Goal: Task Accomplishment & Management: Complete application form

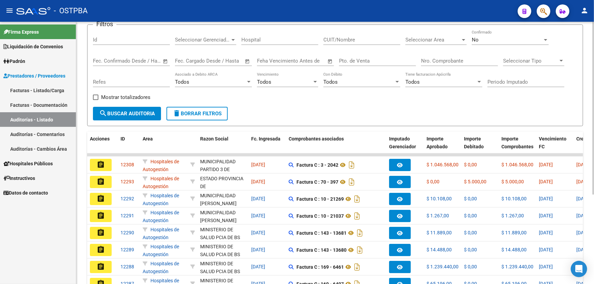
scroll to position [62, 0]
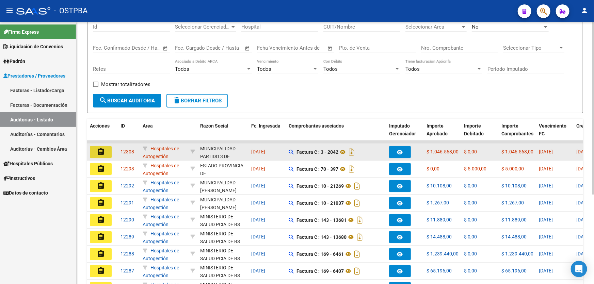
click at [102, 150] on mat-icon "assignment" at bounding box center [101, 152] width 8 height 8
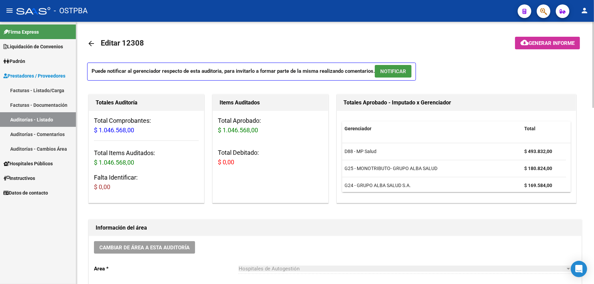
click at [390, 67] on button "NOTIFICAR" at bounding box center [393, 71] width 37 height 13
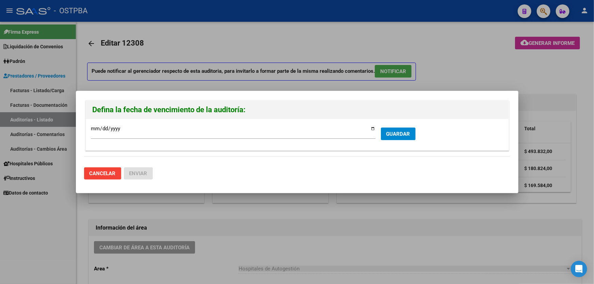
click at [424, 69] on div at bounding box center [297, 142] width 594 height 284
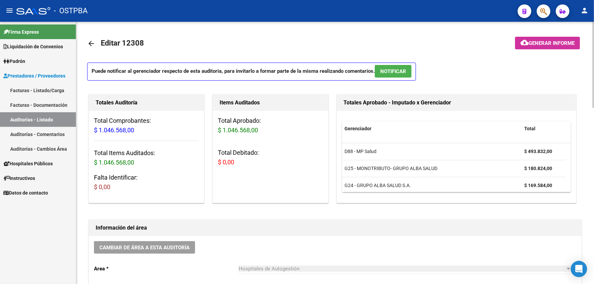
click at [391, 74] on span "NOTIFICAR" at bounding box center [393, 71] width 26 height 6
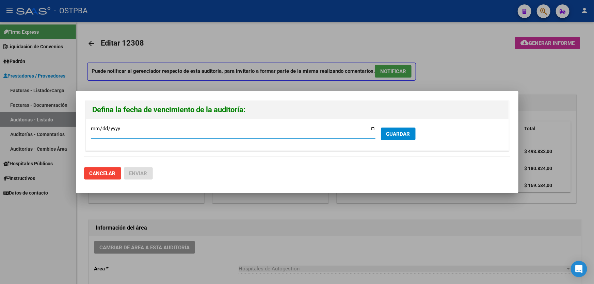
click at [395, 133] on span "GUARDAR" at bounding box center [398, 134] width 24 height 6
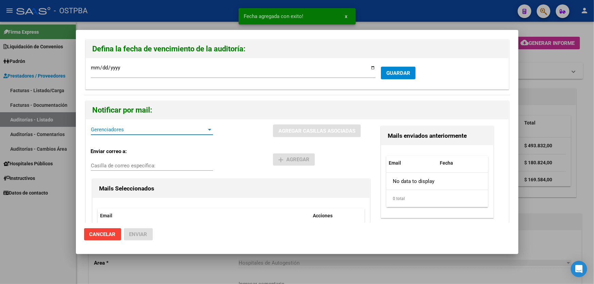
click at [132, 128] on span "Gerenciadores" at bounding box center [149, 130] width 116 height 6
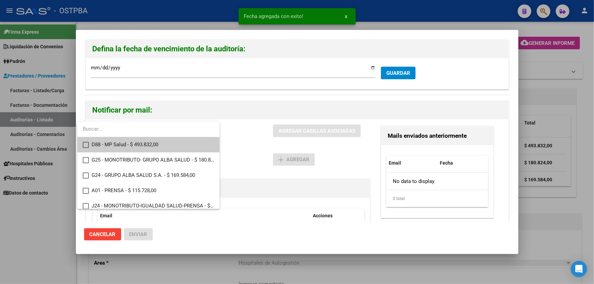
click at [85, 143] on mat-pseudo-checkbox at bounding box center [86, 145] width 6 height 6
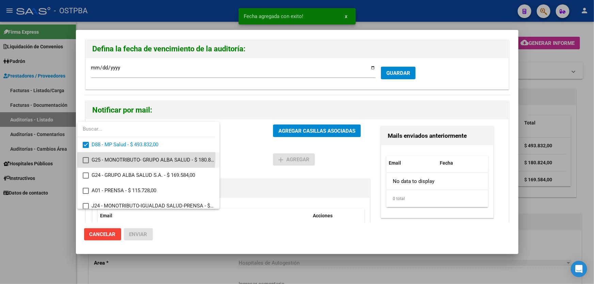
click at [84, 156] on mat-option "G25 - MONOTRIBUTO- GRUPO ALBA SALUD - $ 180.824,00" at bounding box center [148, 160] width 142 height 15
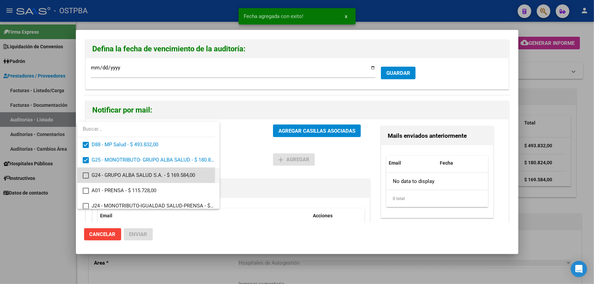
click at [87, 175] on mat-pseudo-checkbox at bounding box center [86, 176] width 6 height 6
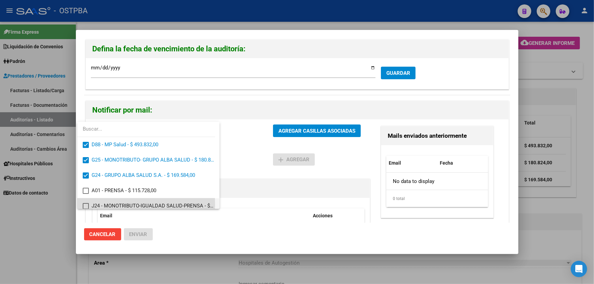
click at [86, 205] on mat-pseudo-checkbox at bounding box center [86, 206] width 6 height 6
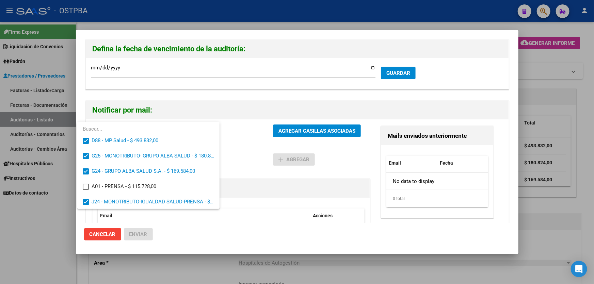
click at [236, 163] on div at bounding box center [297, 142] width 594 height 284
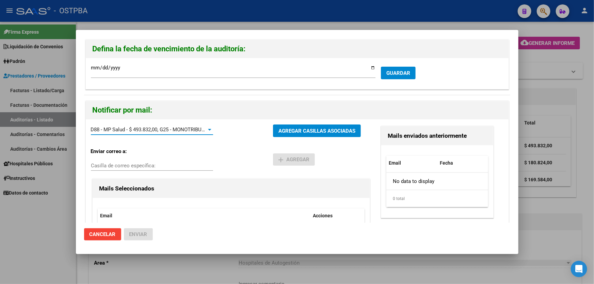
click at [211, 129] on div at bounding box center [210, 129] width 6 height 5
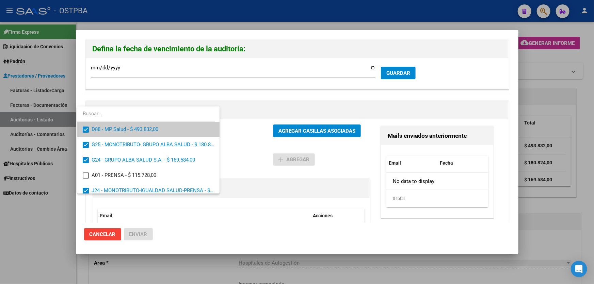
scroll to position [20, 0]
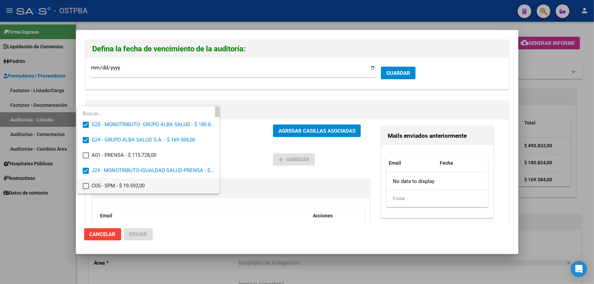
click at [84, 185] on mat-pseudo-checkbox at bounding box center [86, 186] width 6 height 6
click at [242, 156] on div at bounding box center [297, 142] width 594 height 284
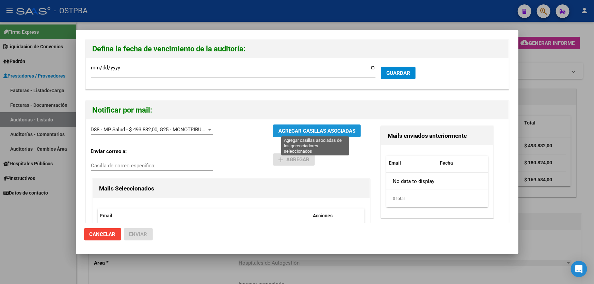
click at [315, 130] on span "AGREGAR CASILLAS ASOCIADAS" at bounding box center [316, 131] width 77 height 6
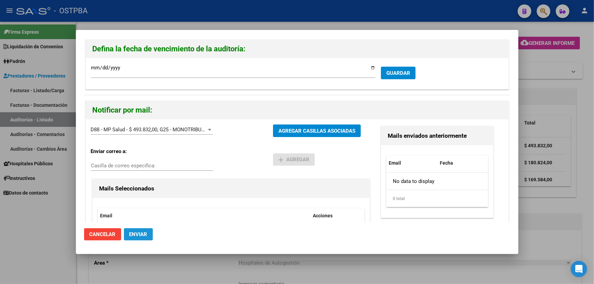
click at [138, 231] on span "Enviar" at bounding box center [138, 234] width 18 height 6
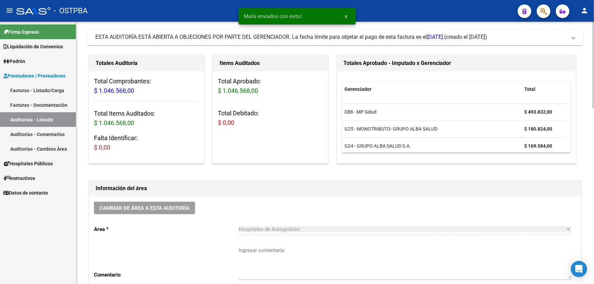
scroll to position [93, 0]
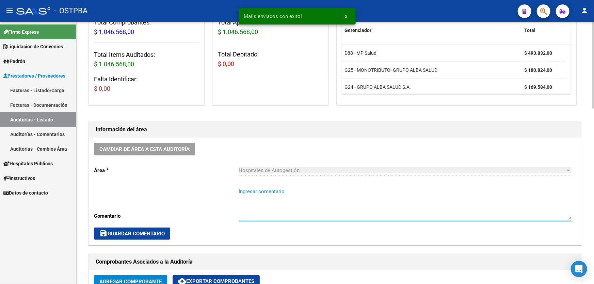
click at [272, 214] on textarea "Ingresar comentario" at bounding box center [405, 204] width 333 height 32
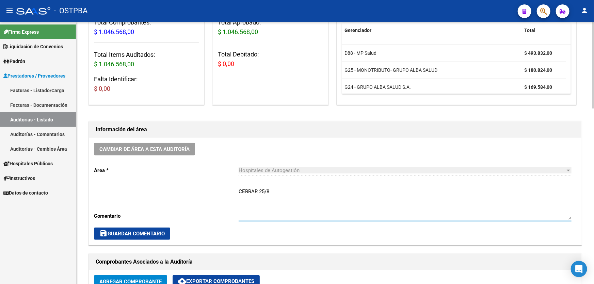
type textarea "CERRAR 25/8"
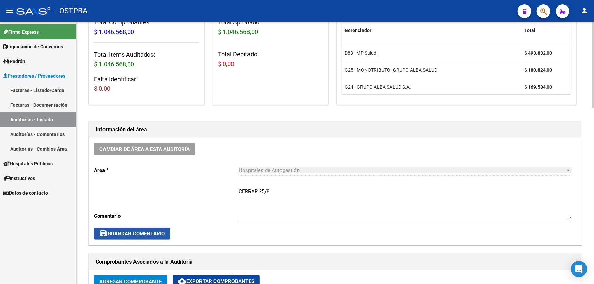
click at [143, 231] on span "save Guardar Comentario" at bounding box center [131, 234] width 65 height 6
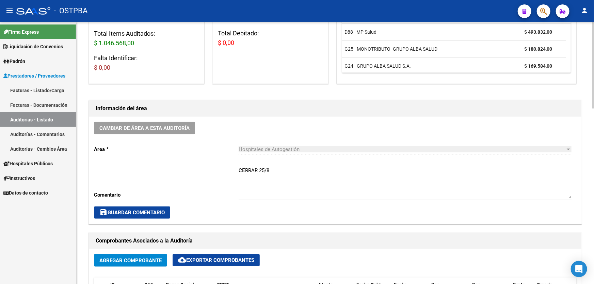
scroll to position [186, 0]
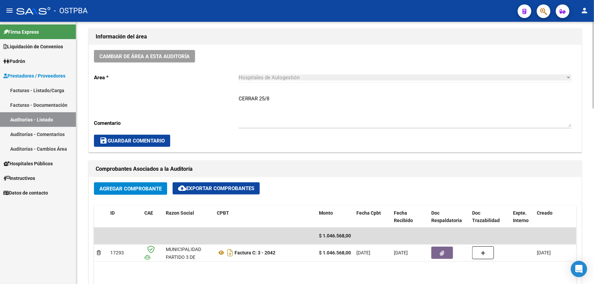
click at [123, 142] on span "save Guardar Comentario" at bounding box center [131, 141] width 65 height 6
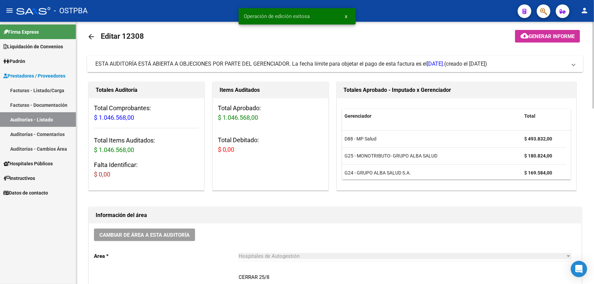
scroll to position [0, 0]
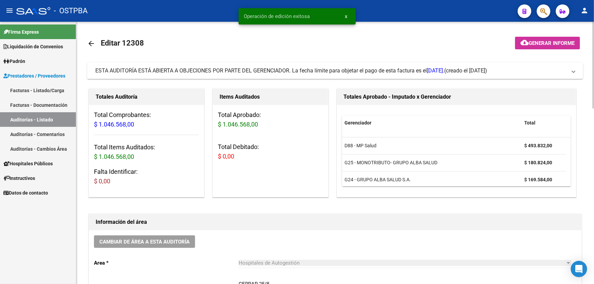
click at [89, 44] on mat-icon "arrow_back" at bounding box center [91, 43] width 8 height 8
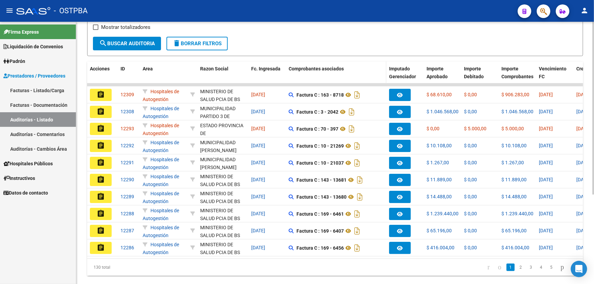
scroll to position [124, 0]
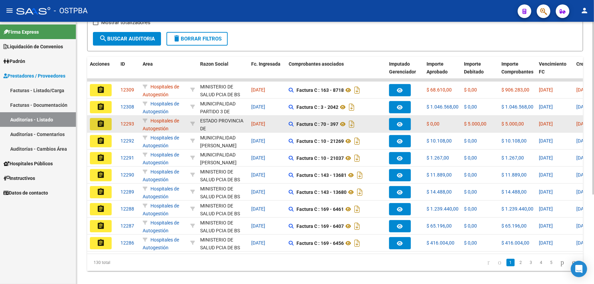
click at [100, 122] on mat-icon "assignment" at bounding box center [101, 124] width 8 height 8
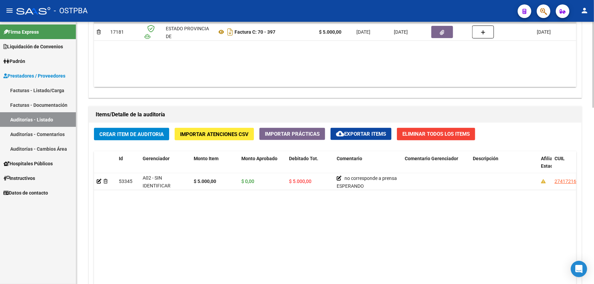
scroll to position [433, 0]
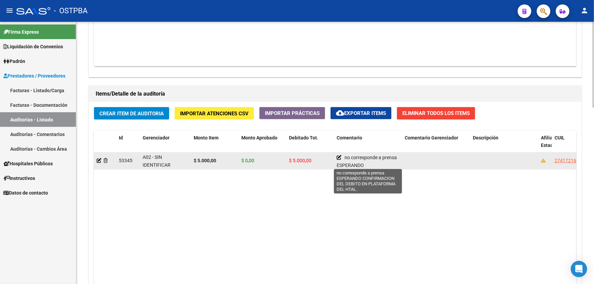
click at [340, 156] on icon at bounding box center [339, 157] width 5 height 5
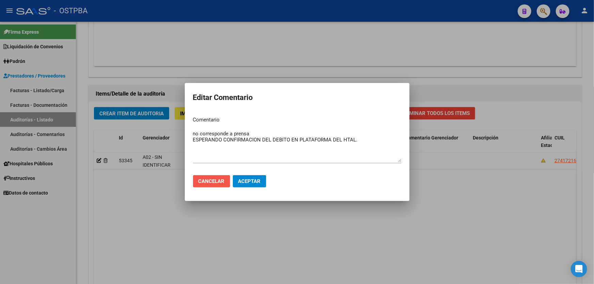
click at [217, 186] on button "Cancelar" at bounding box center [211, 181] width 37 height 12
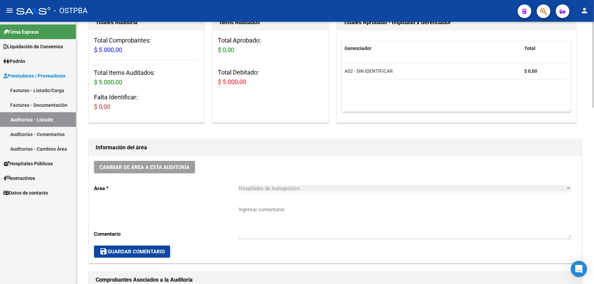
scroll to position [0, 0]
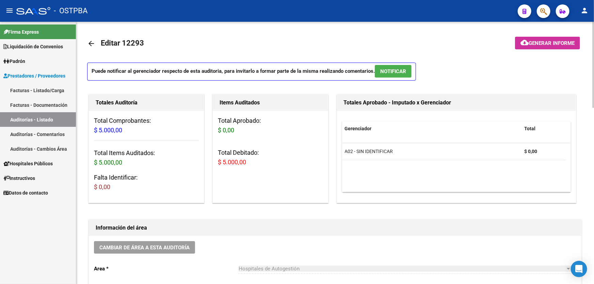
click at [91, 43] on mat-icon "arrow_back" at bounding box center [91, 43] width 8 height 8
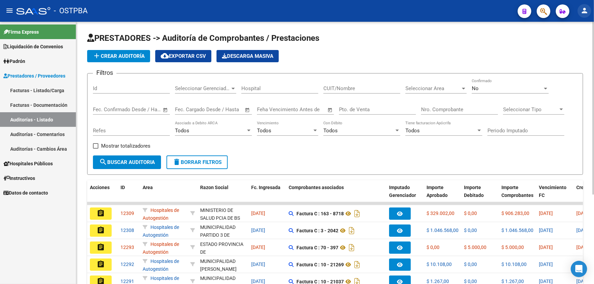
click at [587, 9] on mat-icon "person" at bounding box center [584, 10] width 8 height 8
click at [569, 46] on button "exit_to_app Salir" at bounding box center [571, 45] width 42 height 16
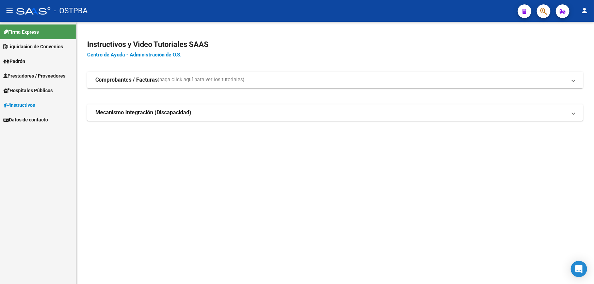
click at [33, 90] on span "Hospitales Públicos" at bounding box center [27, 90] width 49 height 7
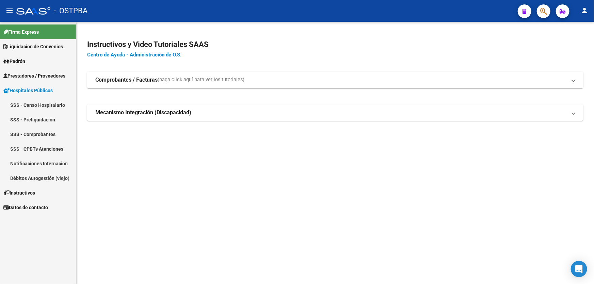
click at [34, 75] on span "Prestadores / Proveedores" at bounding box center [34, 75] width 62 height 7
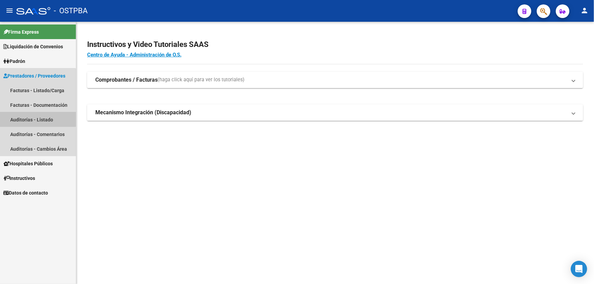
click at [30, 119] on link "Auditorías - Listado" at bounding box center [38, 119] width 76 height 15
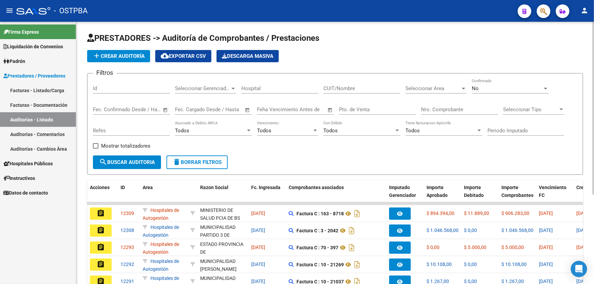
click at [107, 55] on span "add Crear Auditoría" at bounding box center [119, 56] width 52 height 6
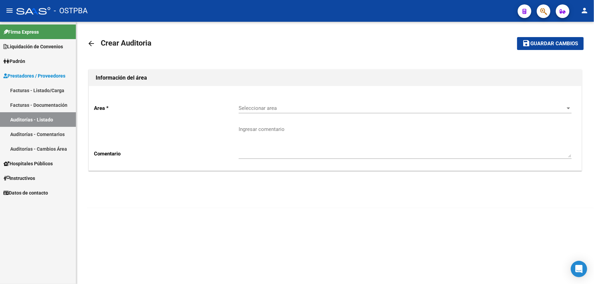
click at [270, 109] on span "Seleccionar area" at bounding box center [402, 108] width 327 height 6
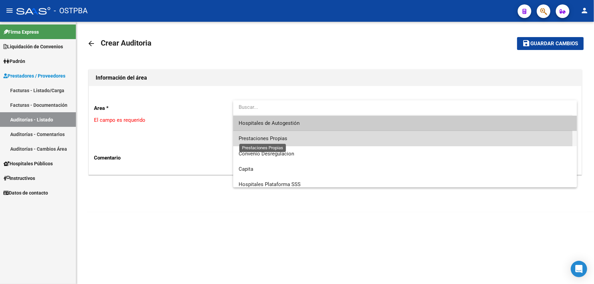
click at [248, 139] on span "Prestaciones Propias" at bounding box center [263, 138] width 49 height 6
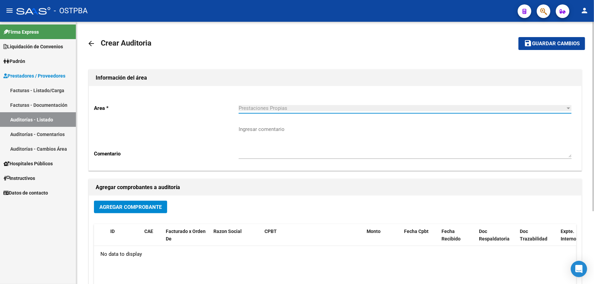
click at [123, 201] on button "Agregar Comprobante" at bounding box center [130, 207] width 73 height 13
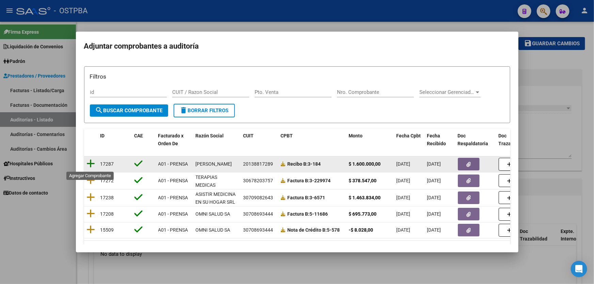
click at [93, 163] on icon at bounding box center [91, 164] width 9 height 10
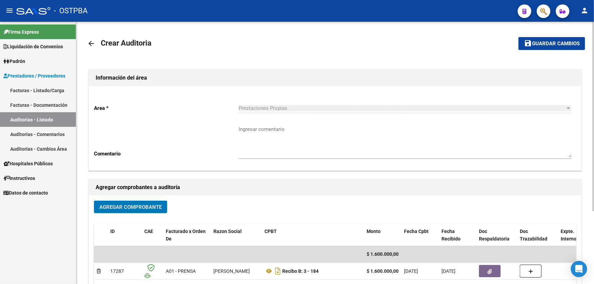
click at [256, 140] on textarea "Ingresar comentario" at bounding box center [405, 142] width 333 height 32
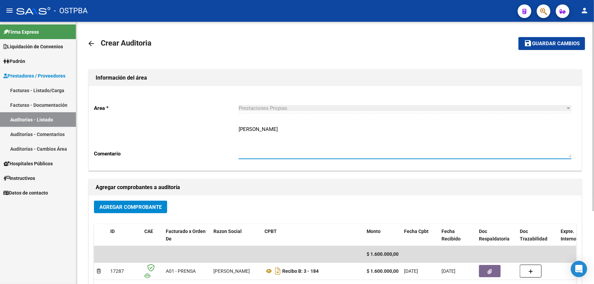
type textarea "[PERSON_NAME]"
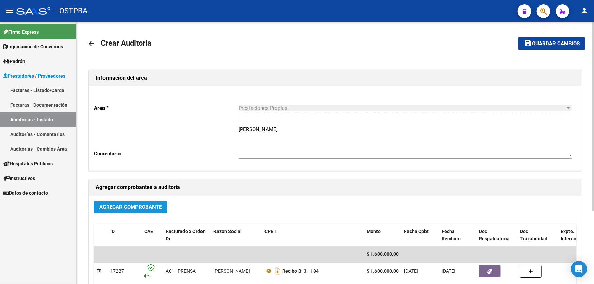
click at [122, 208] on span "Agregar Comprobante" at bounding box center [130, 207] width 62 height 6
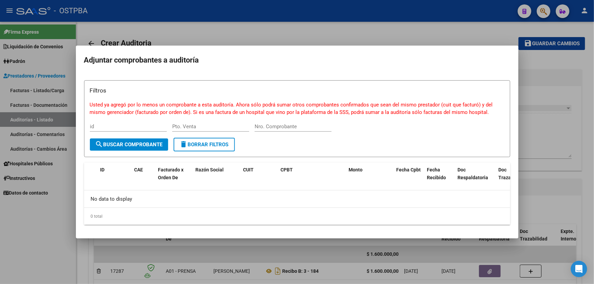
click at [307, 32] on div at bounding box center [297, 142] width 594 height 284
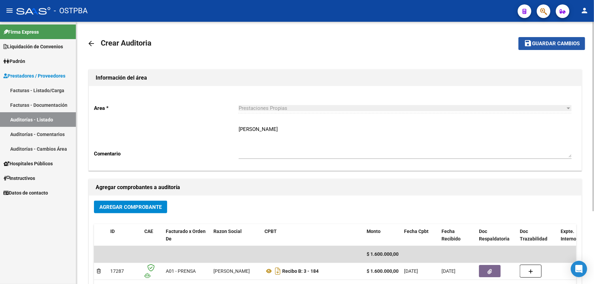
click at [540, 41] on span "Guardar cambios" at bounding box center [556, 44] width 48 height 6
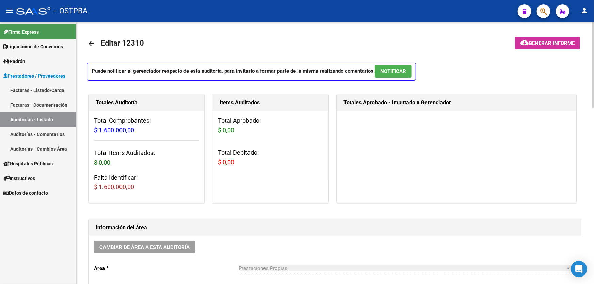
click at [93, 44] on mat-icon "arrow_back" at bounding box center [91, 43] width 8 height 8
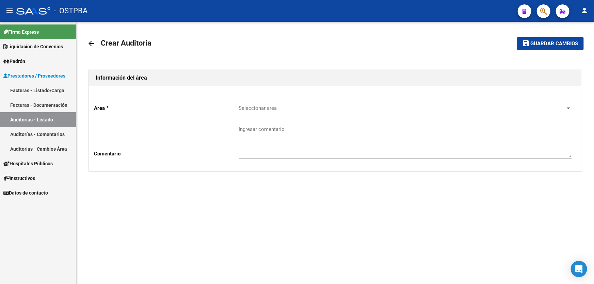
click at [251, 111] on div "Seleccionar area Seleccionar area" at bounding box center [405, 106] width 333 height 15
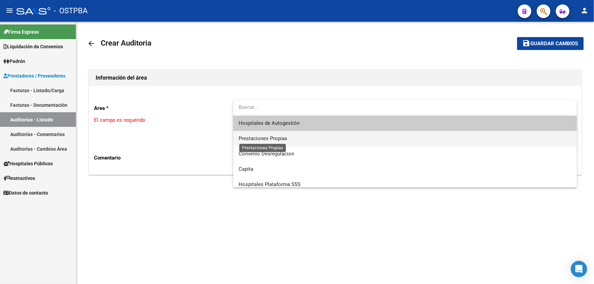
click at [251, 140] on span "Prestaciones Propias" at bounding box center [263, 138] width 49 height 6
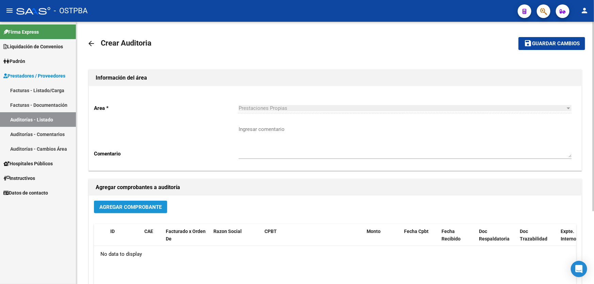
click at [127, 202] on button "Agregar Comprobante" at bounding box center [130, 207] width 73 height 13
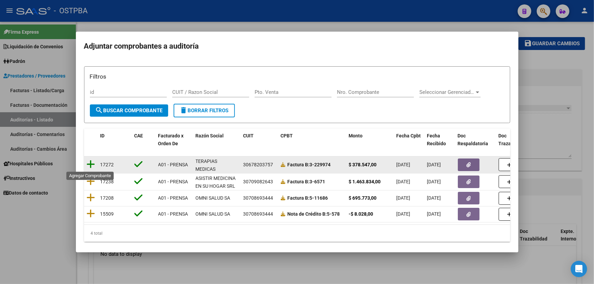
click at [93, 164] on icon at bounding box center [91, 165] width 9 height 10
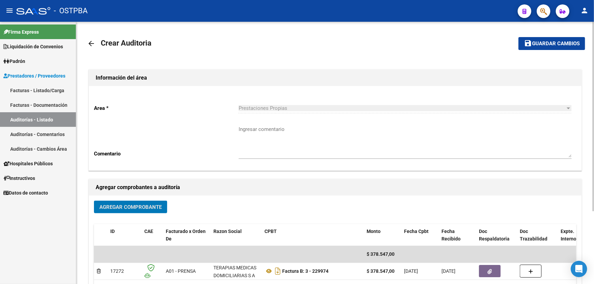
click at [551, 39] on button "save Guardar cambios" at bounding box center [551, 43] width 67 height 13
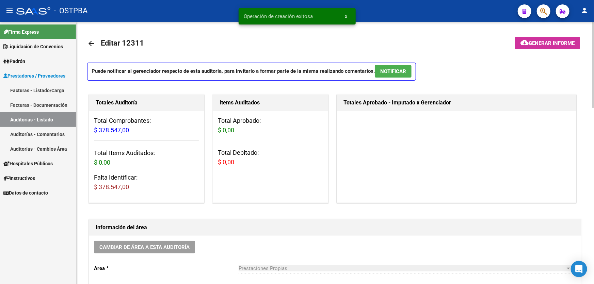
click at [95, 41] on link "arrow_back" at bounding box center [94, 43] width 14 height 16
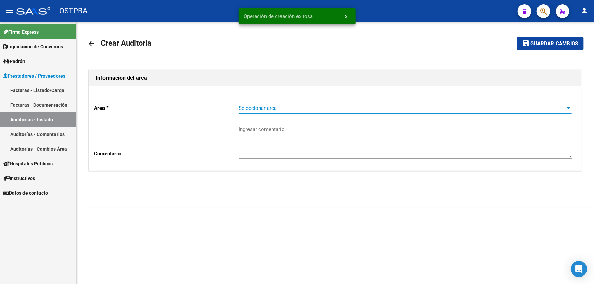
click at [258, 107] on span "Seleccionar area" at bounding box center [402, 108] width 327 height 6
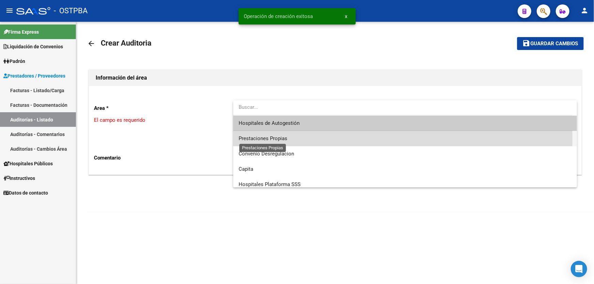
click at [247, 139] on span "Prestaciones Propias" at bounding box center [263, 138] width 49 height 6
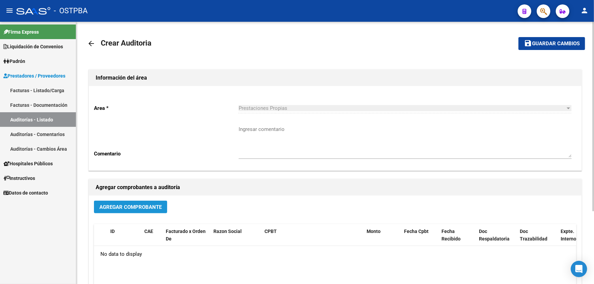
click at [133, 203] on button "Agregar Comprobante" at bounding box center [130, 207] width 73 height 13
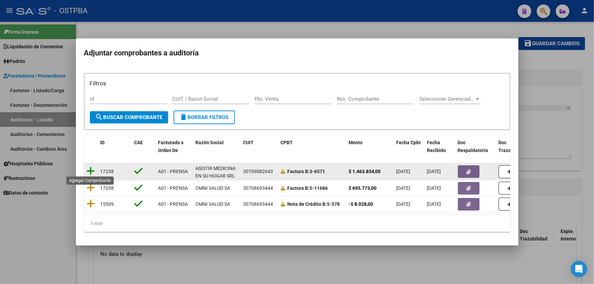
click at [90, 169] on icon at bounding box center [91, 171] width 9 height 10
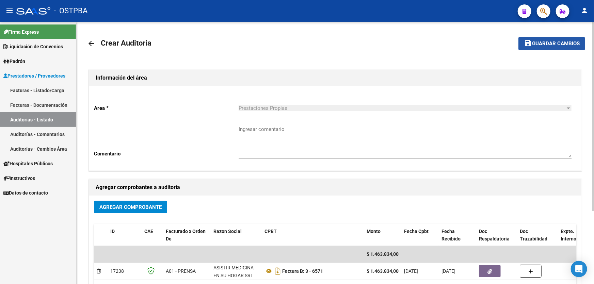
click at [543, 41] on span "Guardar cambios" at bounding box center [556, 44] width 48 height 6
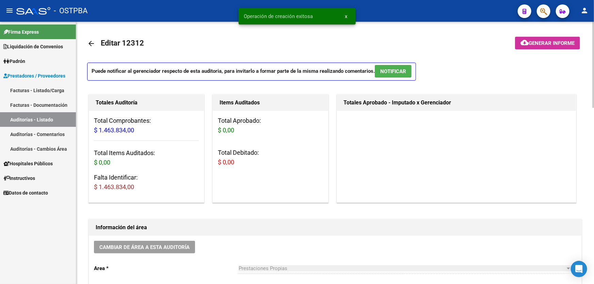
click at [91, 44] on mat-icon "arrow_back" at bounding box center [91, 43] width 8 height 8
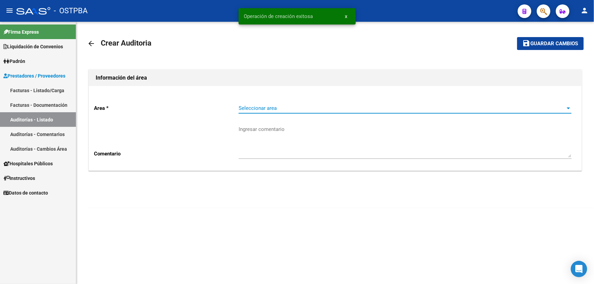
click at [247, 106] on span "Seleccionar area" at bounding box center [402, 108] width 327 height 6
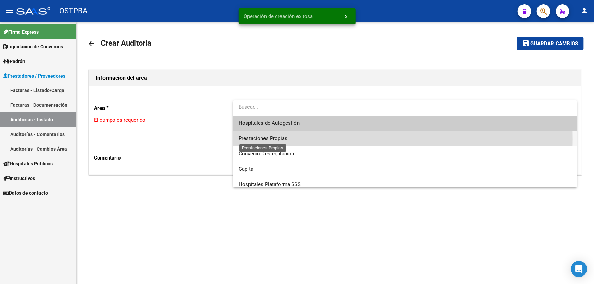
click at [248, 140] on span "Prestaciones Propias" at bounding box center [263, 138] width 49 height 6
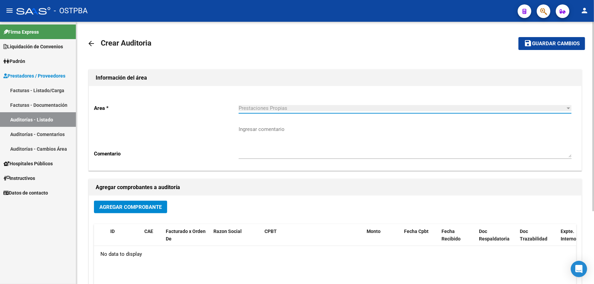
click at [120, 206] on span "Agregar Comprobante" at bounding box center [130, 207] width 62 height 6
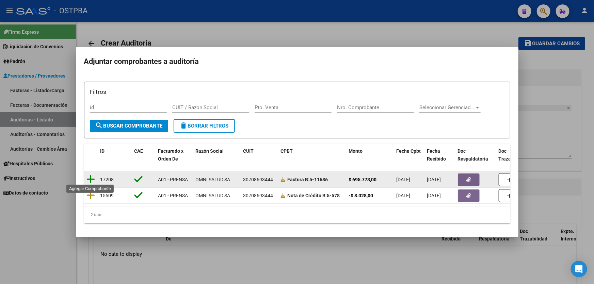
click at [91, 178] on icon at bounding box center [91, 180] width 9 height 10
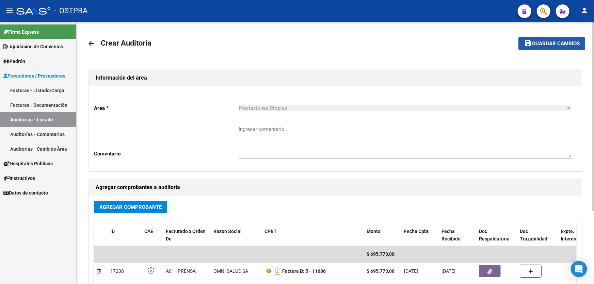
click at [540, 43] on span "Guardar cambios" at bounding box center [556, 44] width 48 height 6
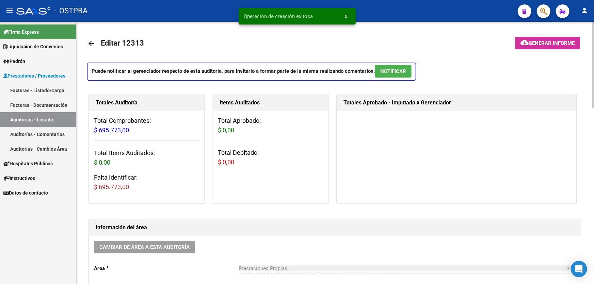
click at [88, 44] on mat-icon "arrow_back" at bounding box center [91, 43] width 8 height 8
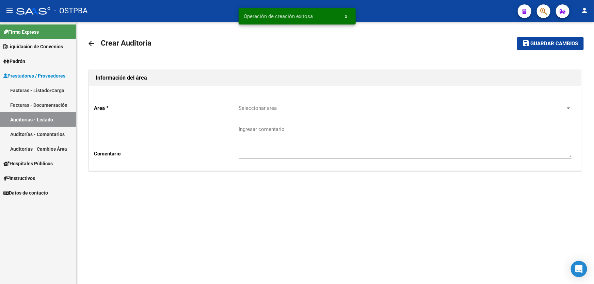
click at [90, 45] on mat-icon "arrow_back" at bounding box center [91, 43] width 8 height 8
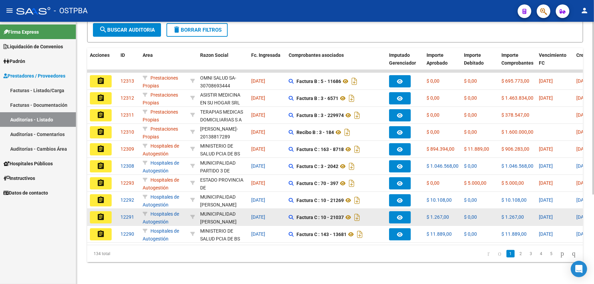
scroll to position [136, 0]
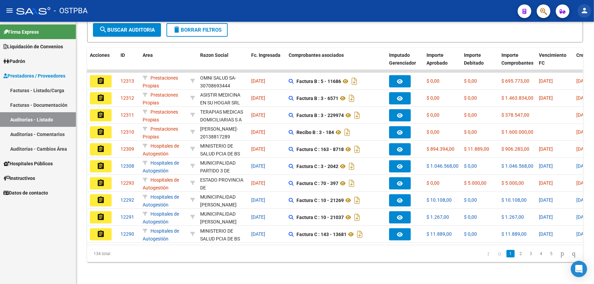
click at [581, 8] on mat-icon "person" at bounding box center [584, 10] width 8 height 8
click at [570, 45] on button "exit_to_app Salir" at bounding box center [571, 45] width 42 height 16
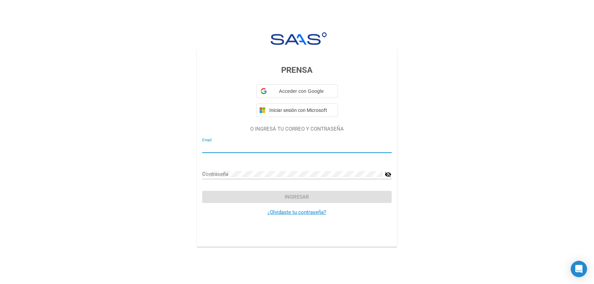
type input "[EMAIL_ADDRESS][DOMAIN_NAME]"
